Goal: Find specific page/section

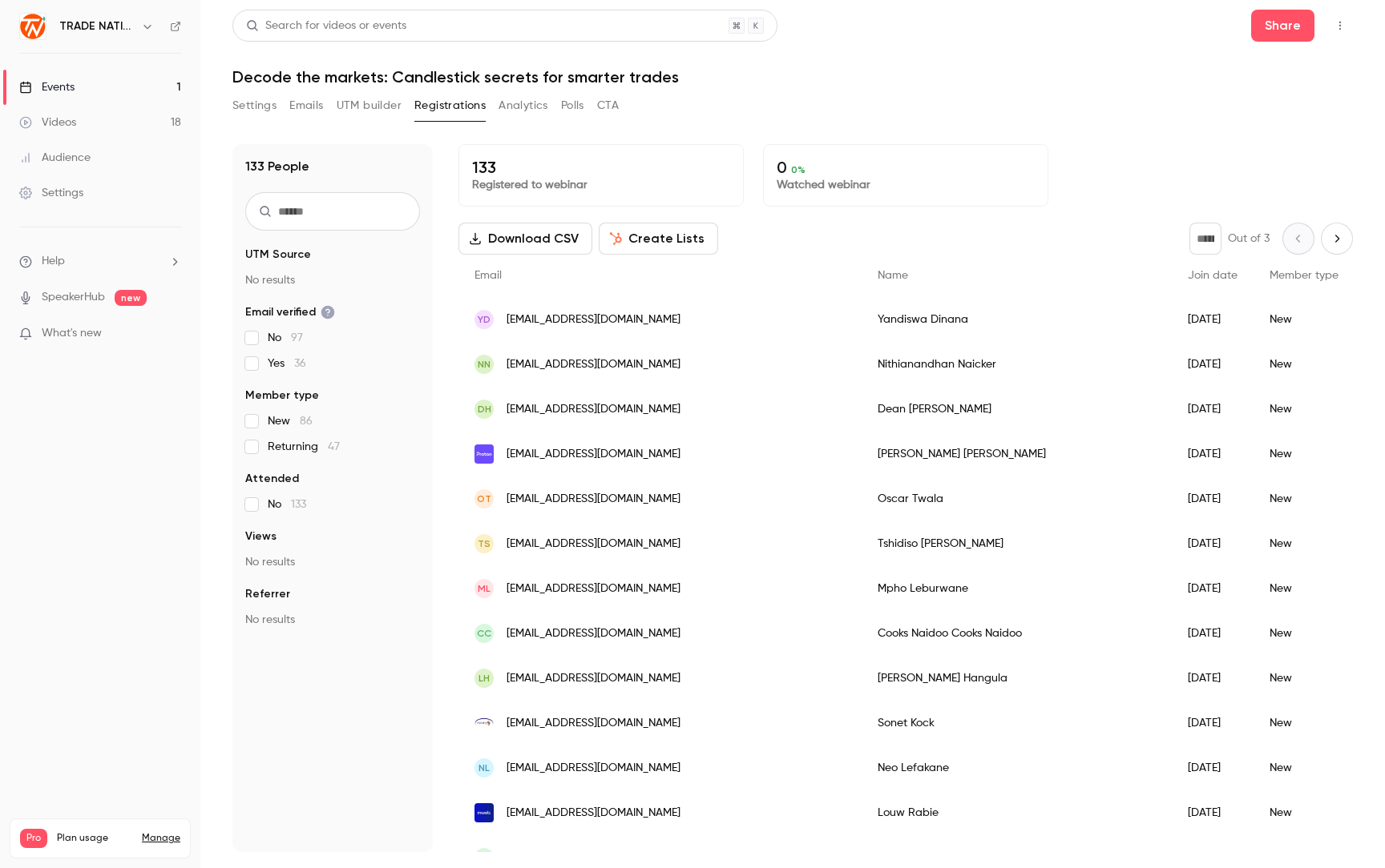
click at [88, 87] on link "Events 1" at bounding box center [100, 87] width 201 height 35
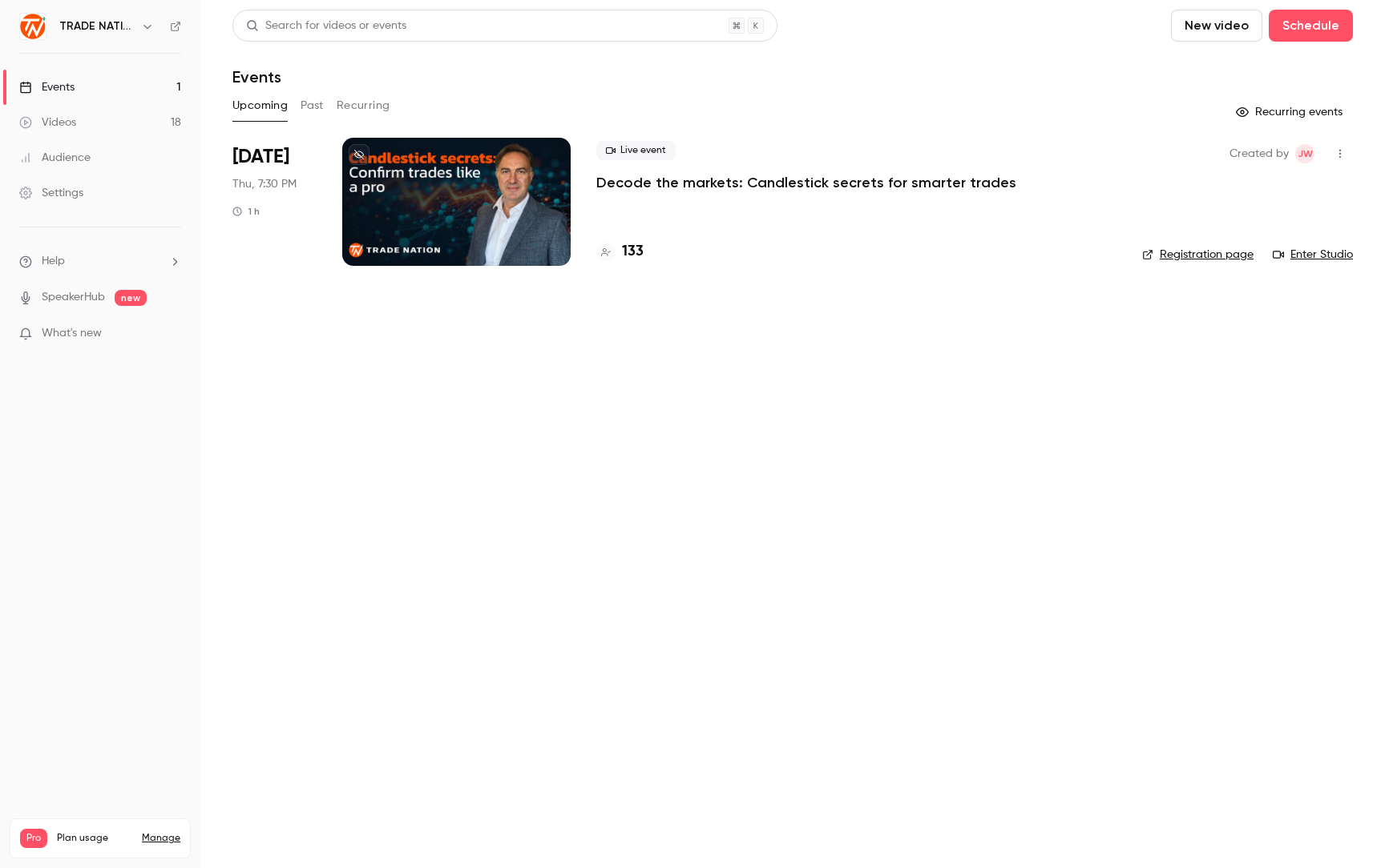
click at [82, 83] on link "Events 1" at bounding box center [100, 87] width 201 height 35
click at [444, 221] on div at bounding box center [456, 201] width 228 height 128
